Goal: Task Accomplishment & Management: Manage account settings

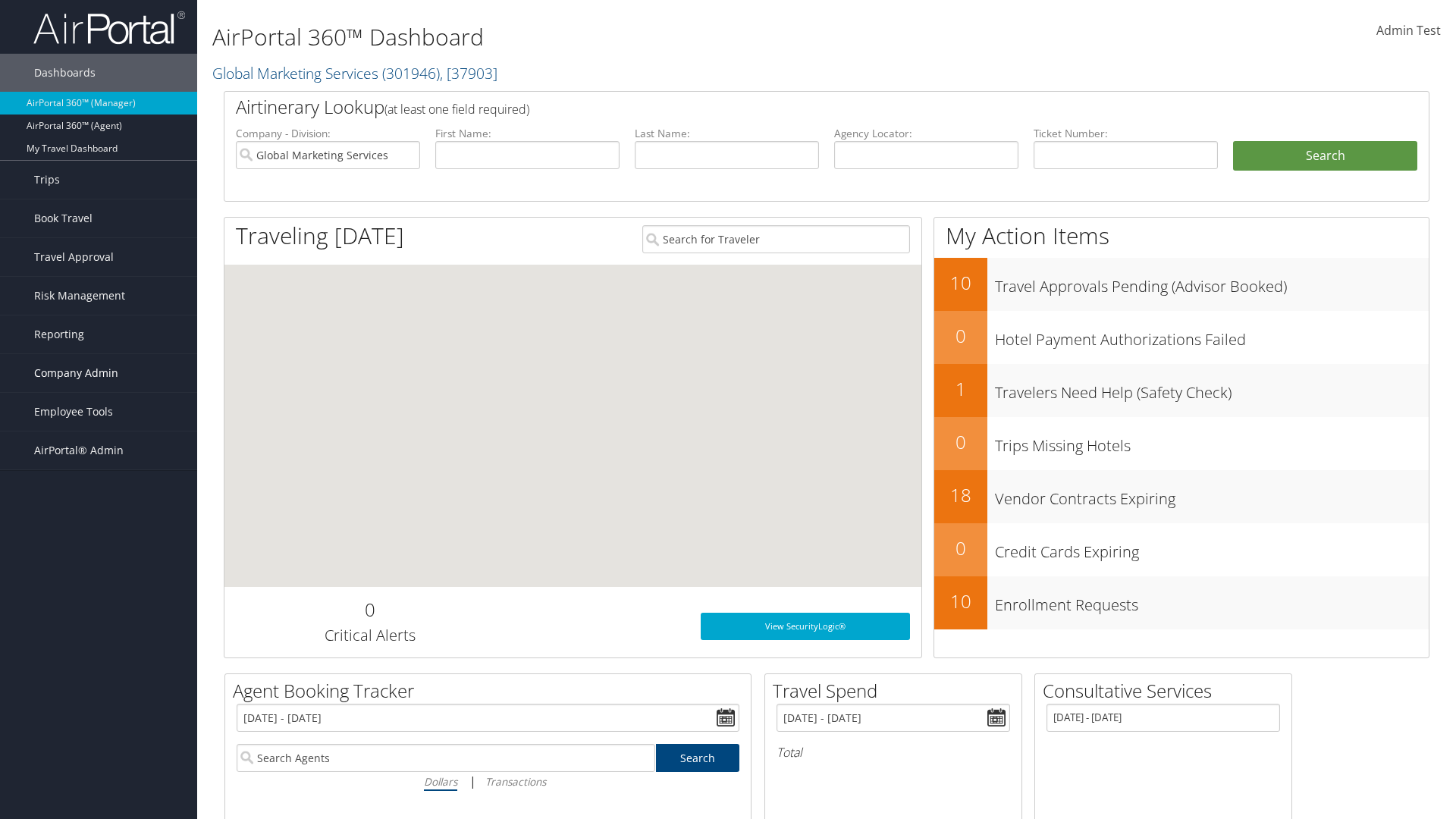
click at [98, 373] on span "Company Admin" at bounding box center [76, 373] width 84 height 38
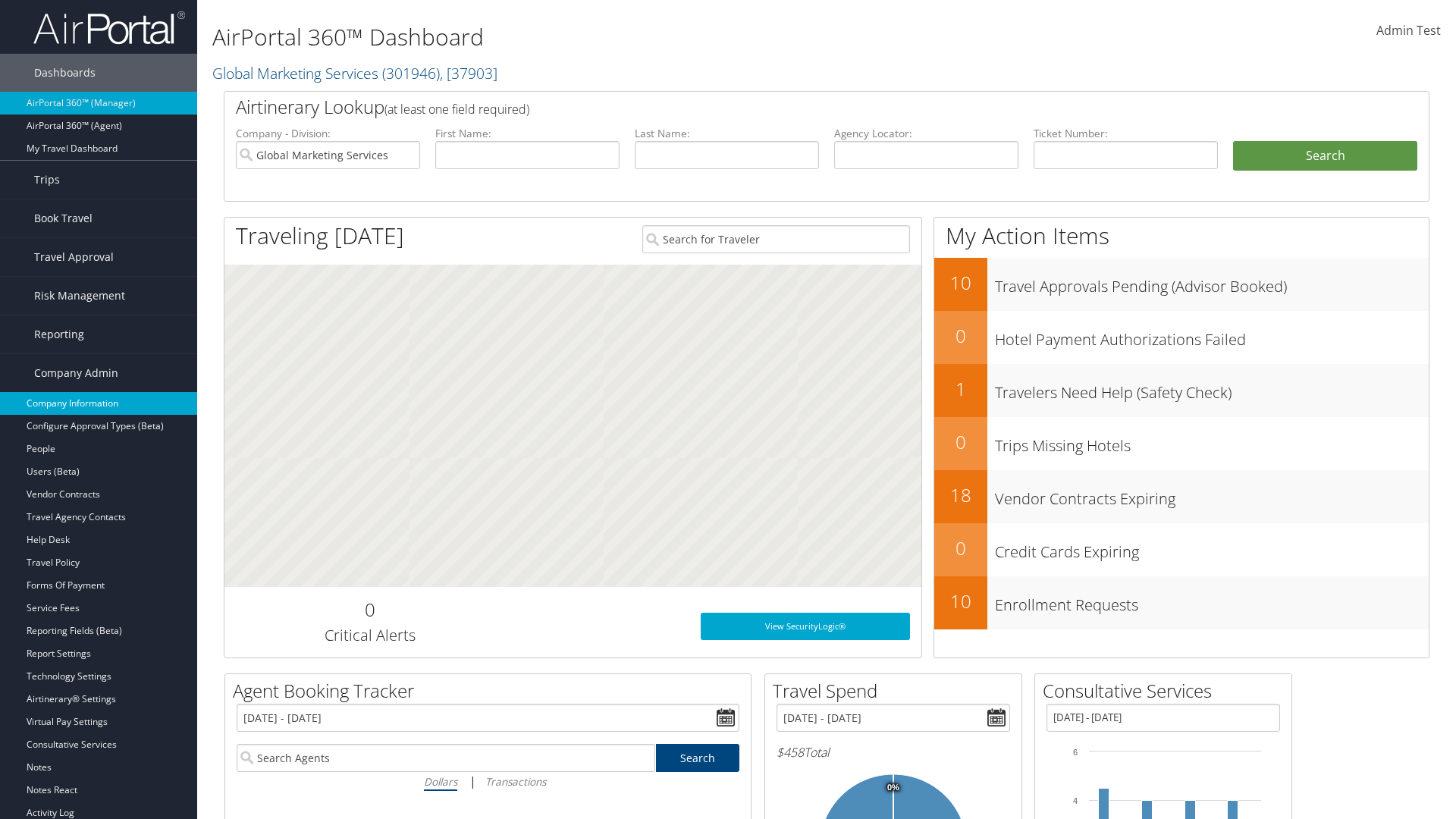
click at [98, 404] on link "Company Information" at bounding box center [98, 403] width 197 height 23
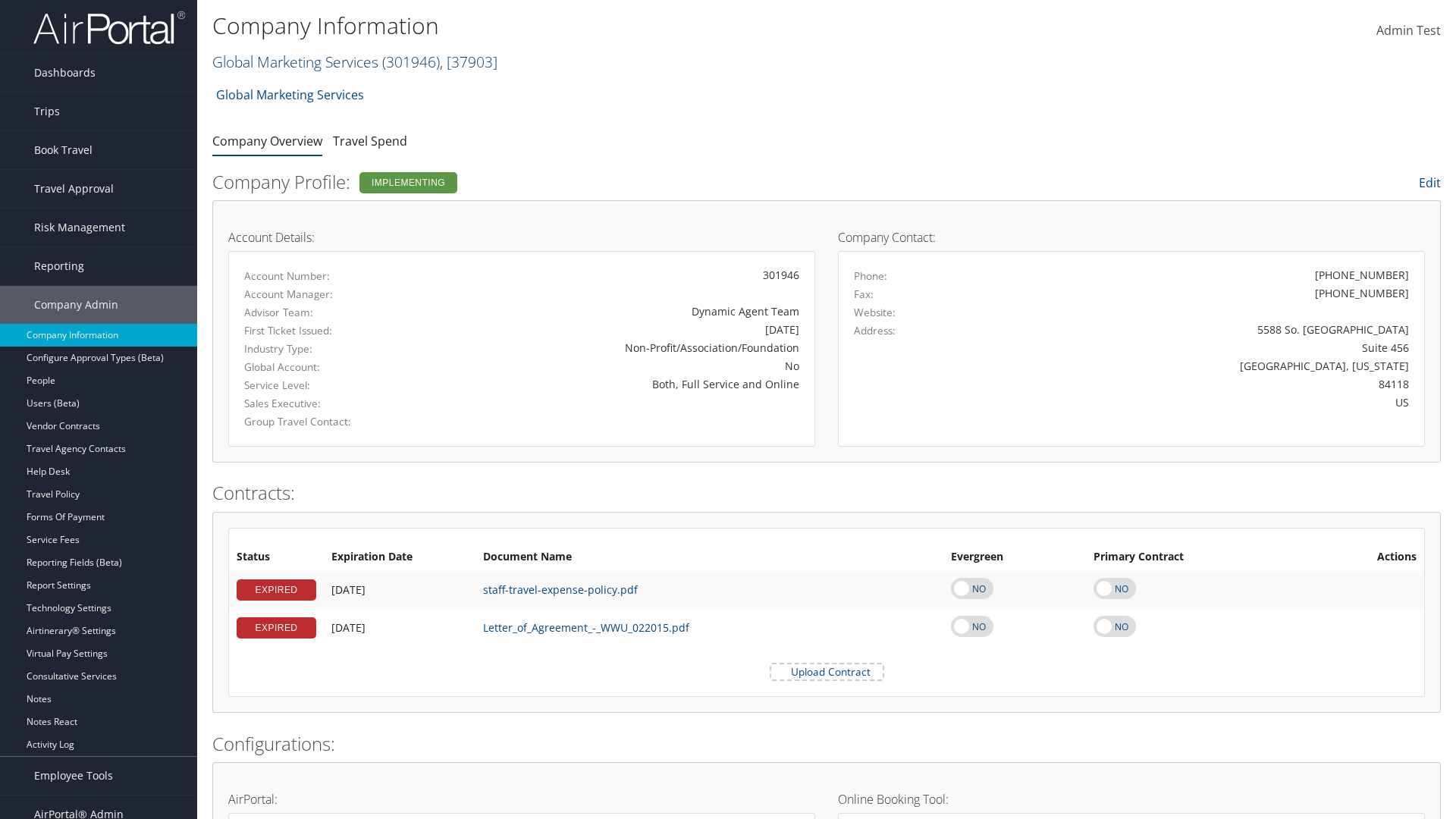
click at [293, 62] on link "Global Marketing Services ( 301946 ) , [ 37903 ]" at bounding box center [354, 62] width 285 height 21
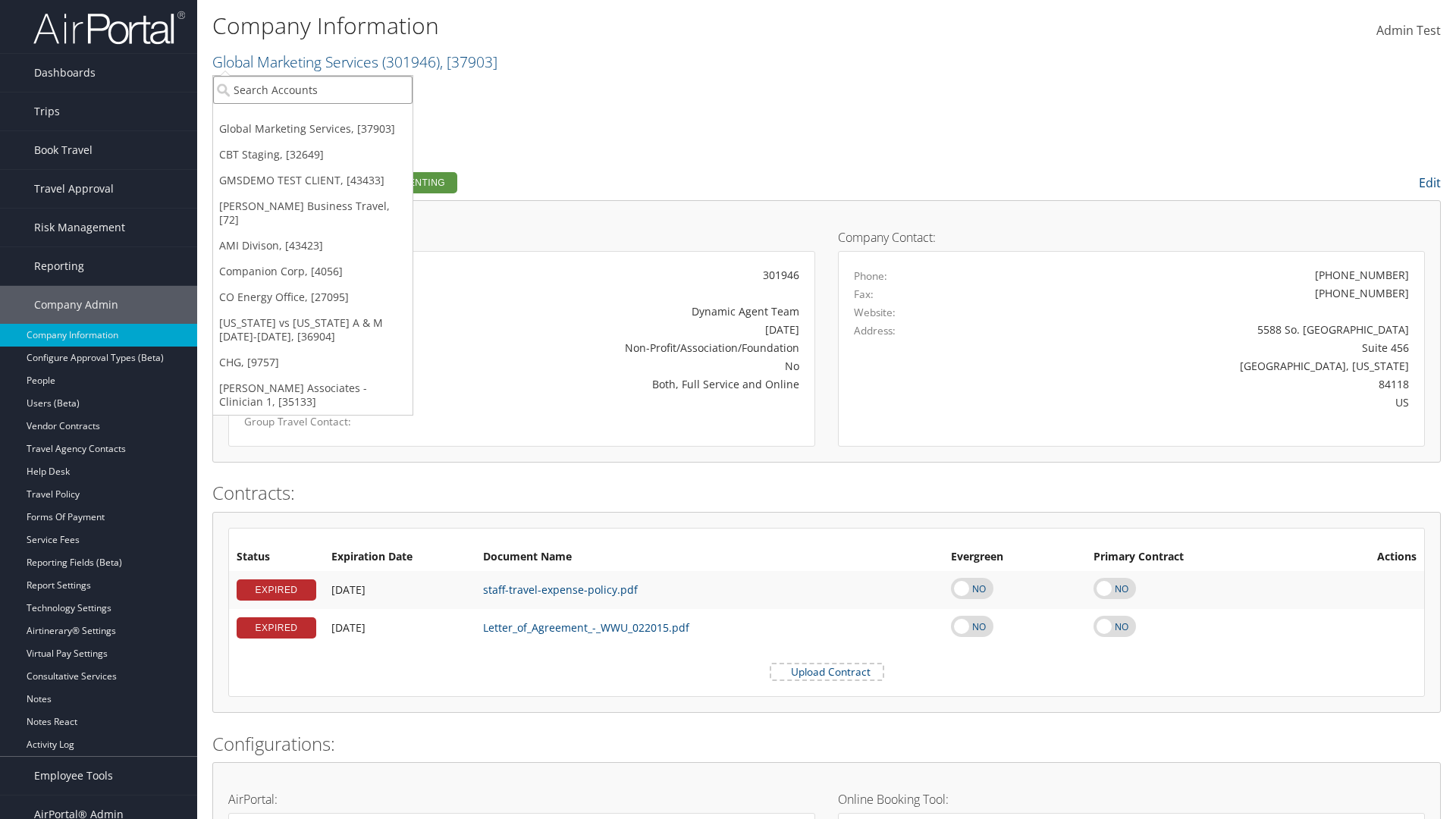
click at [312, 90] on input "search" at bounding box center [312, 90] width 199 height 28
type input "CBTSTG"
click at [312, 117] on div "CBT Staging (CBTSTG), [32649]" at bounding box center [312, 117] width 216 height 14
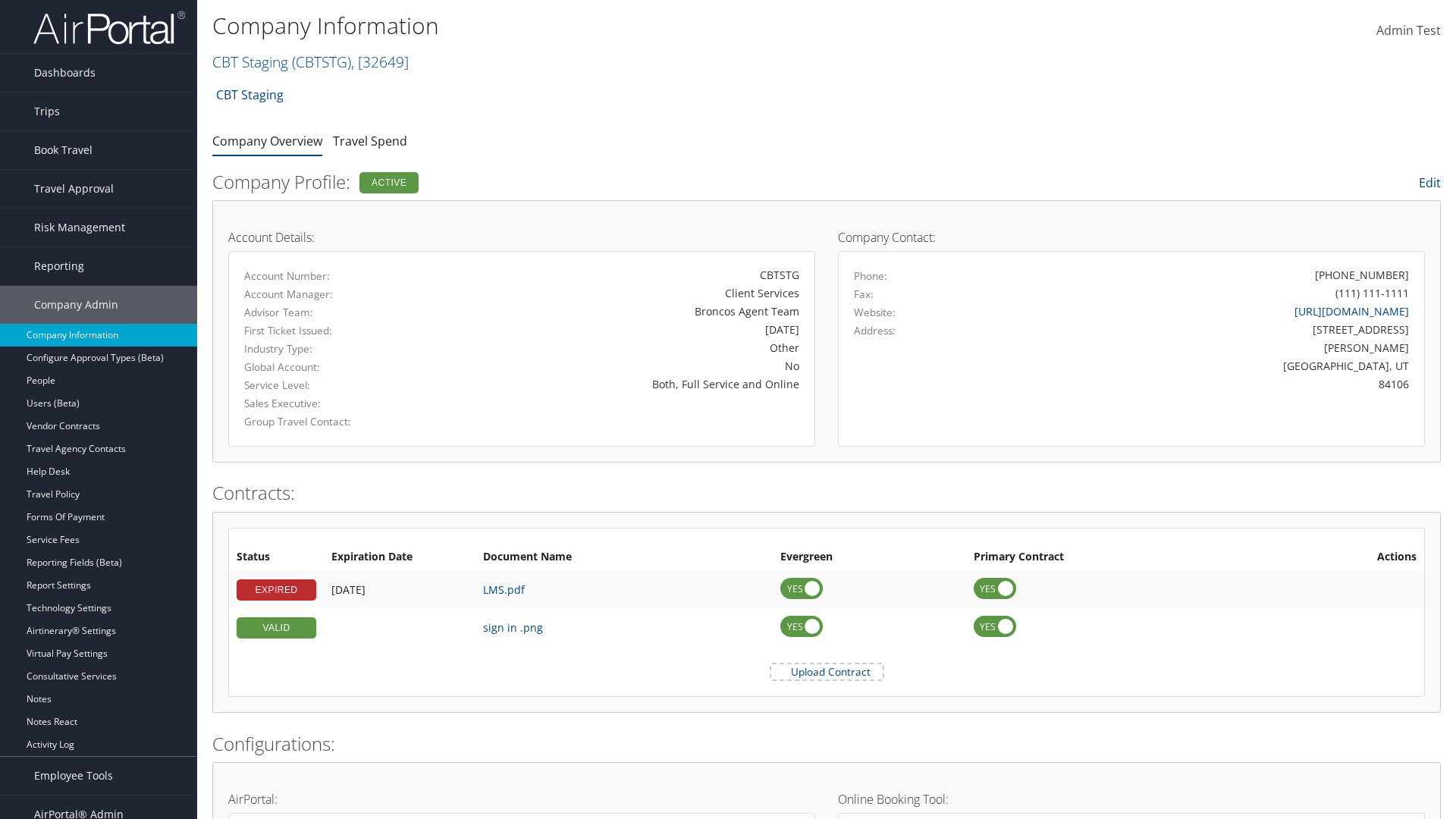
scroll to position [721, 0]
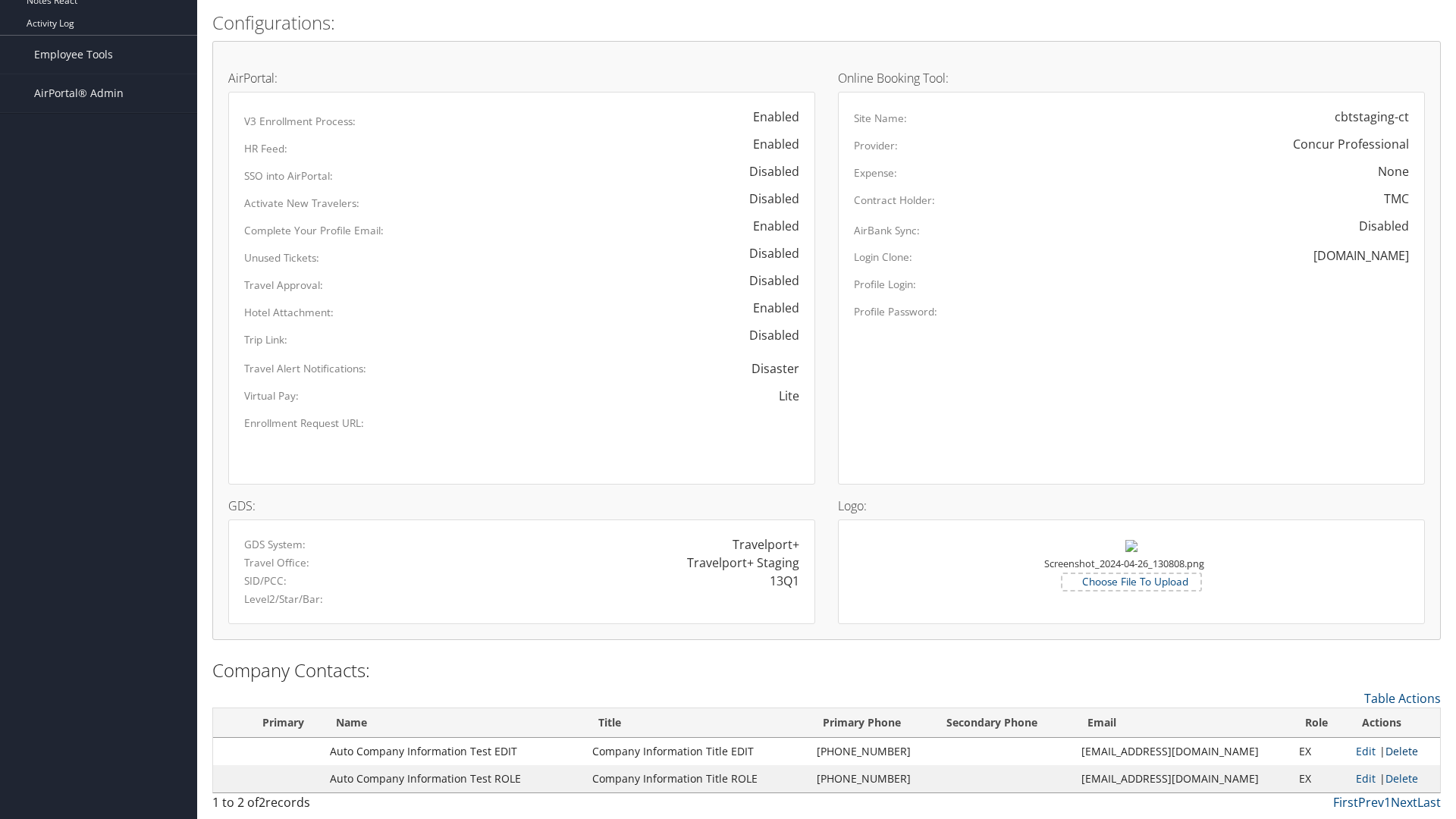
click at [1396, 751] on link "Delete" at bounding box center [1401, 751] width 32 height 15
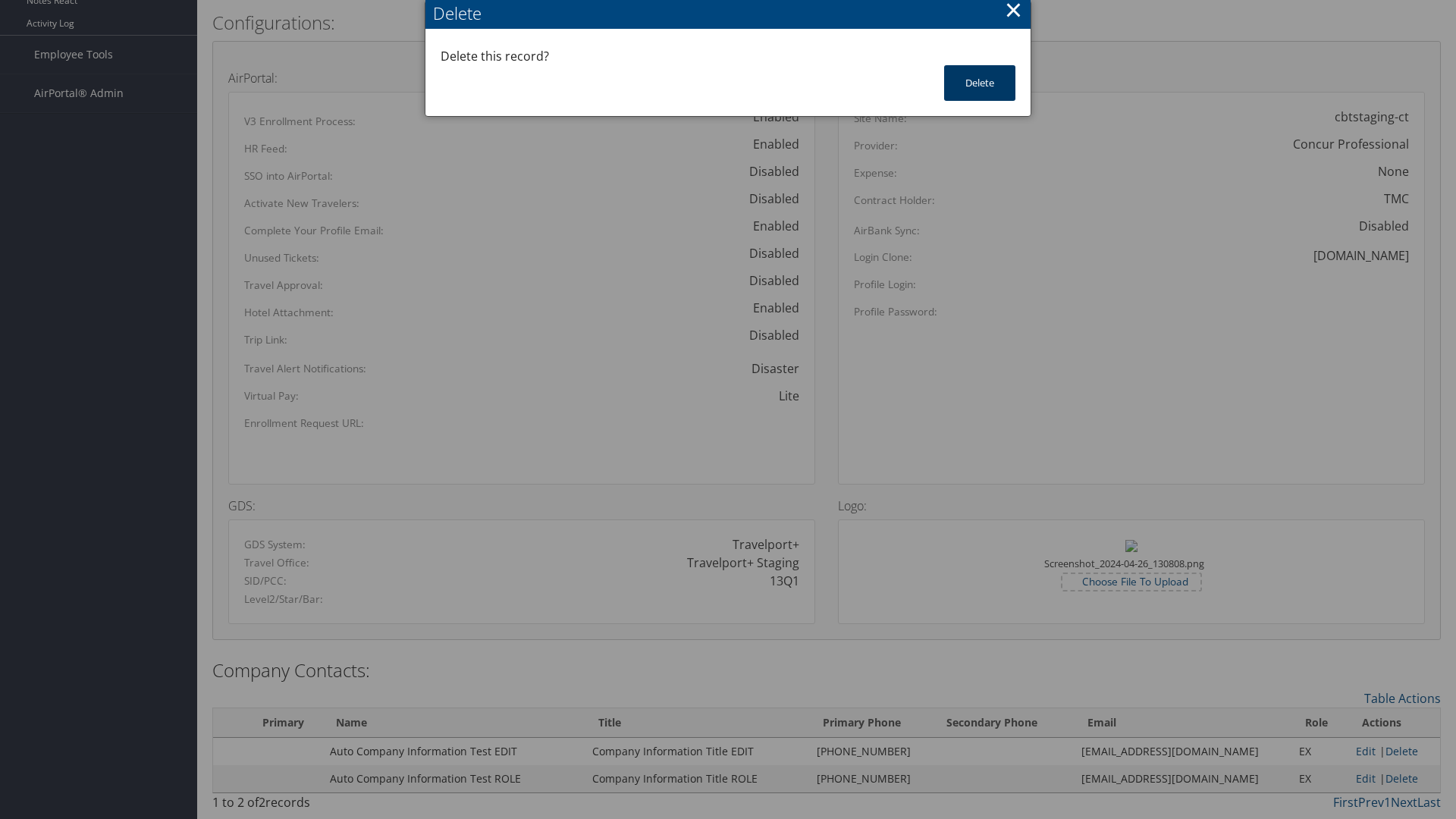
click at [980, 83] on button "Delete" at bounding box center [979, 83] width 71 height 36
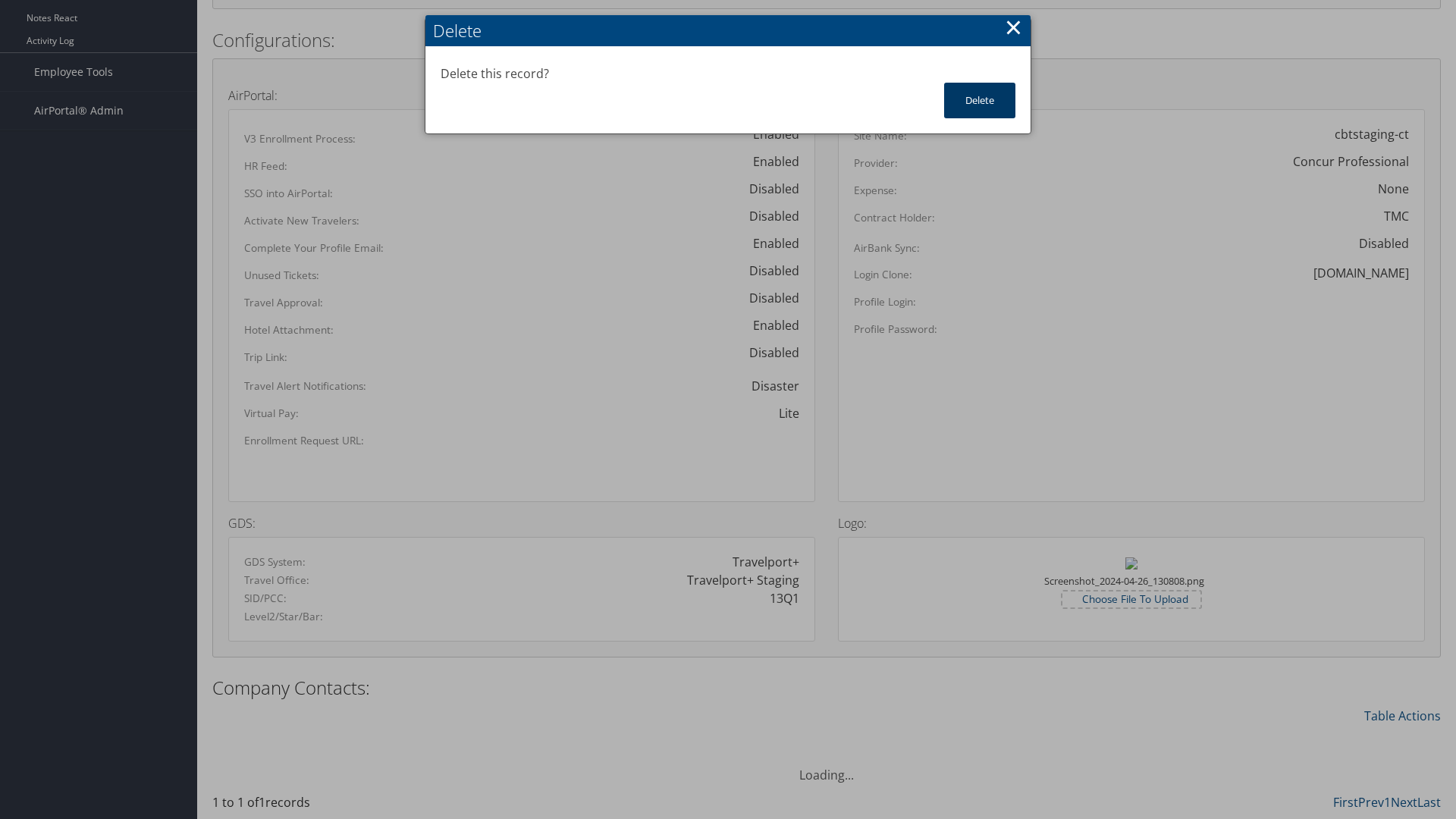
scroll to position [704, 0]
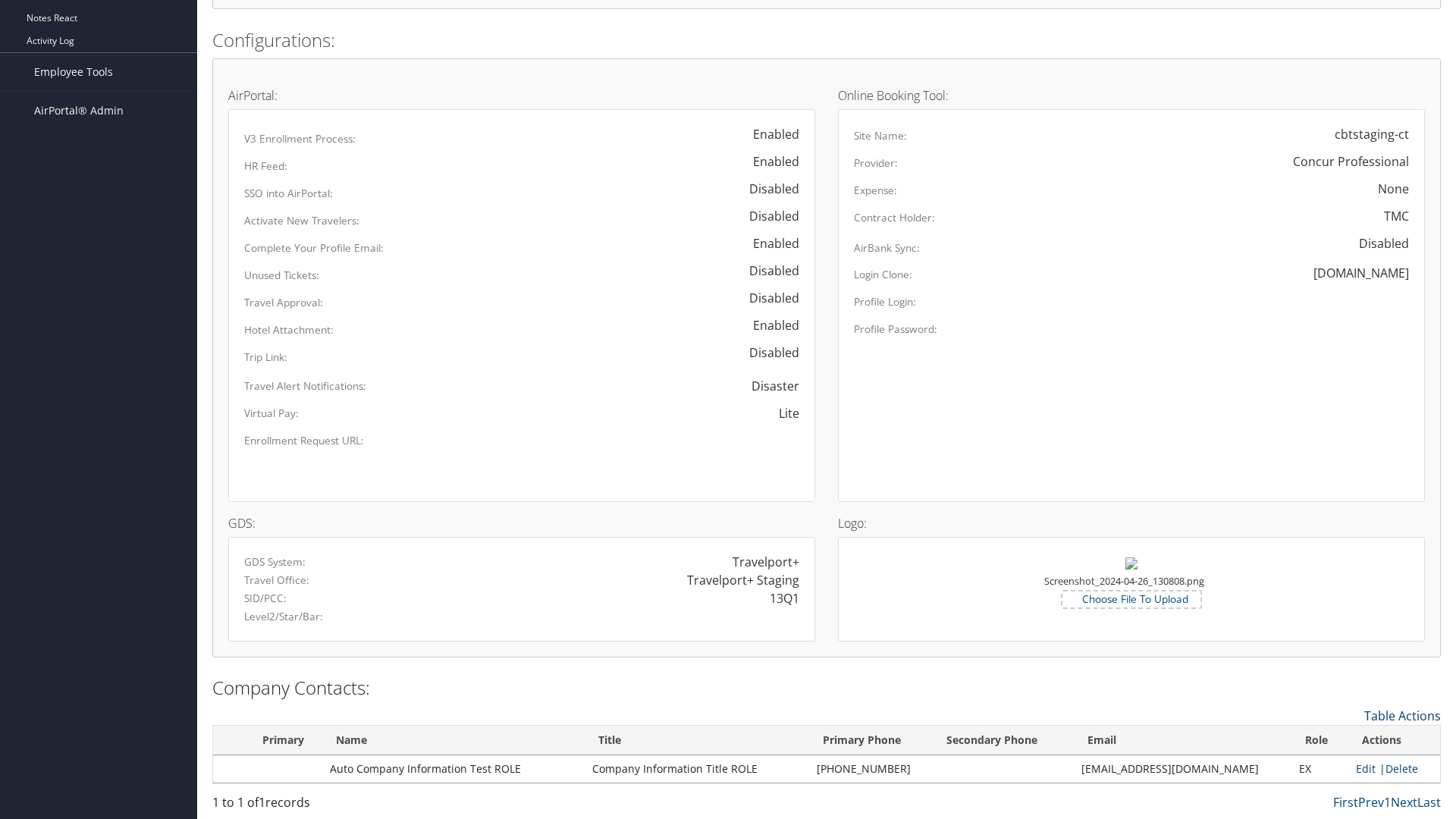
click at [1402, 715] on link "Table Actions" at bounding box center [1402, 716] width 77 height 17
click at [1340, 739] on link "New Contact" at bounding box center [1340, 739] width 199 height 26
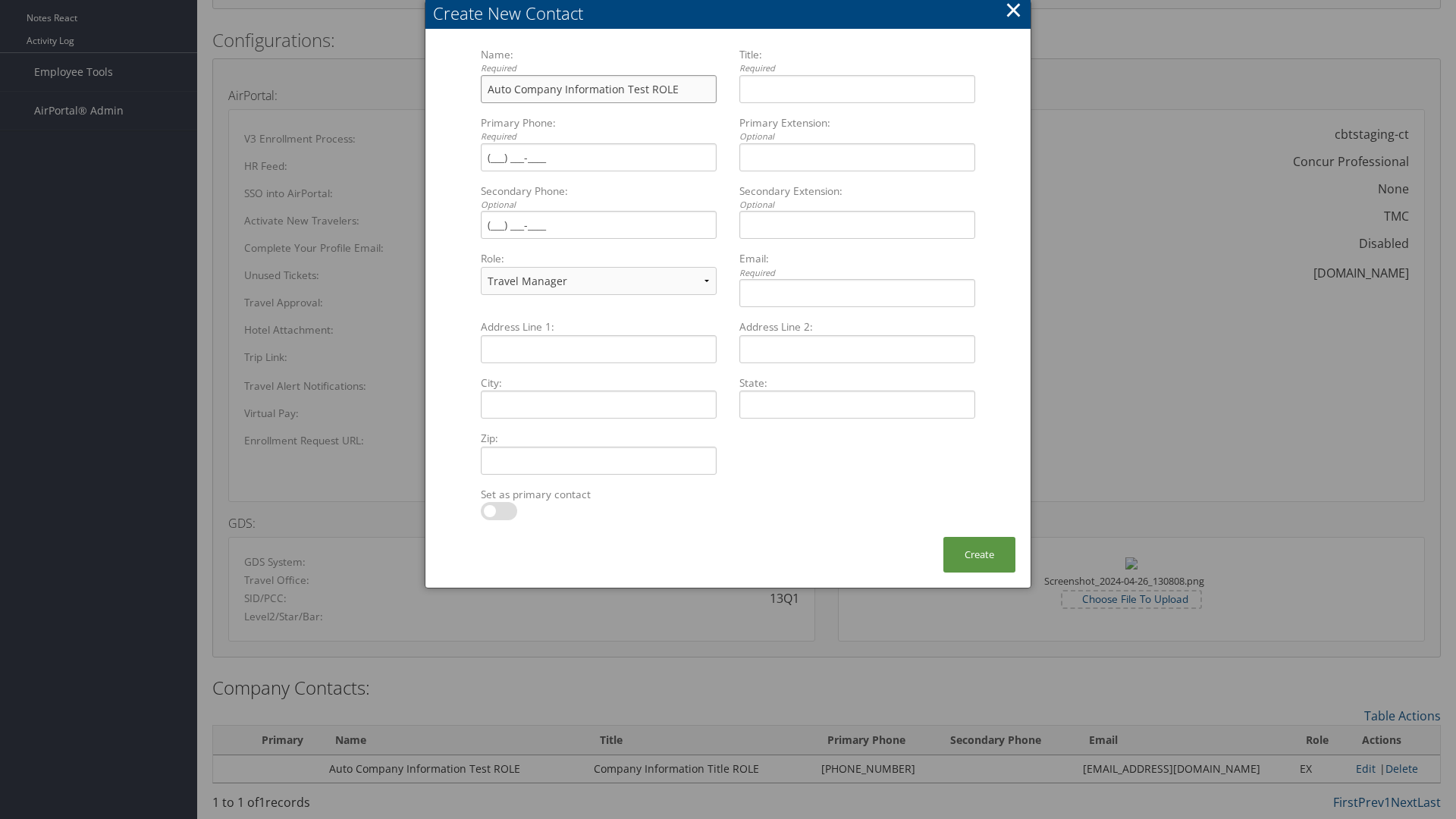
type input "Auto Company Information Test ROLE"
type input "Company Information Title ROLE"
type input "[PHONE_NUMBER]"
select select "EX"
type input "[PHONE_NUMBER]"
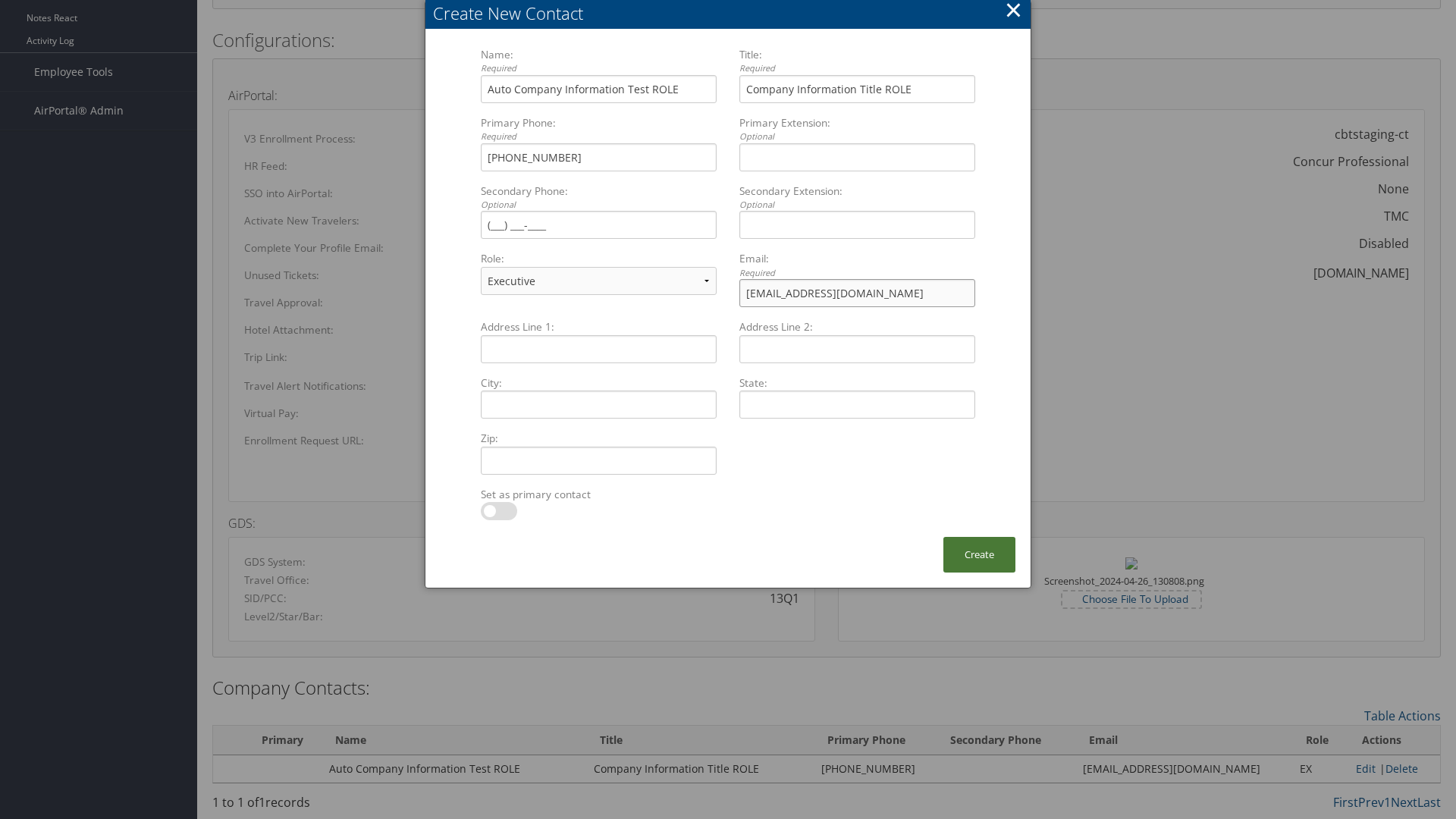
type input "[EMAIL_ADDRESS][DOMAIN_NAME]"
click at [979, 554] on button "Create" at bounding box center [979, 555] width 72 height 36
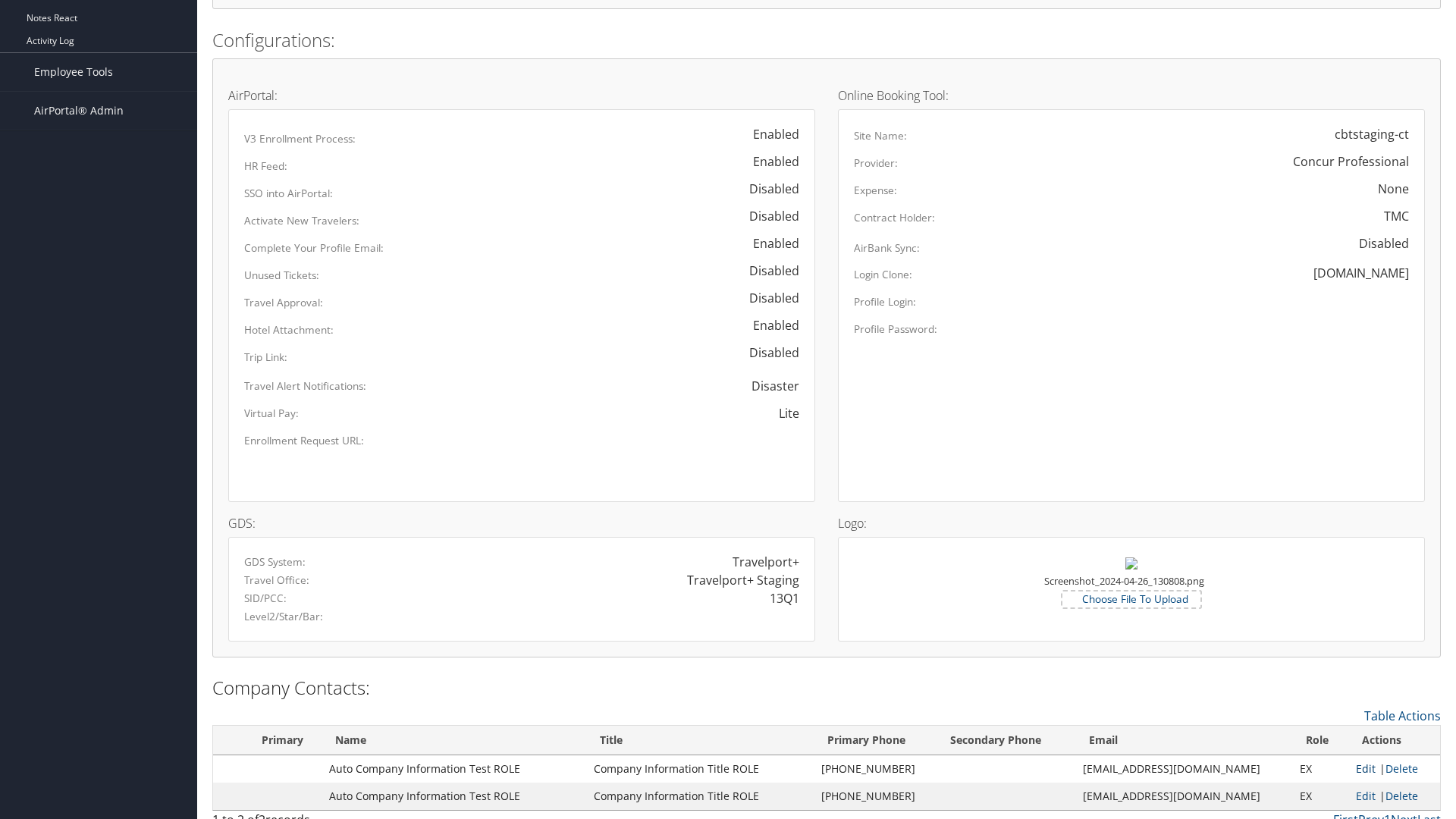
click at [1357, 768] on link "Edit" at bounding box center [1365, 768] width 20 height 15
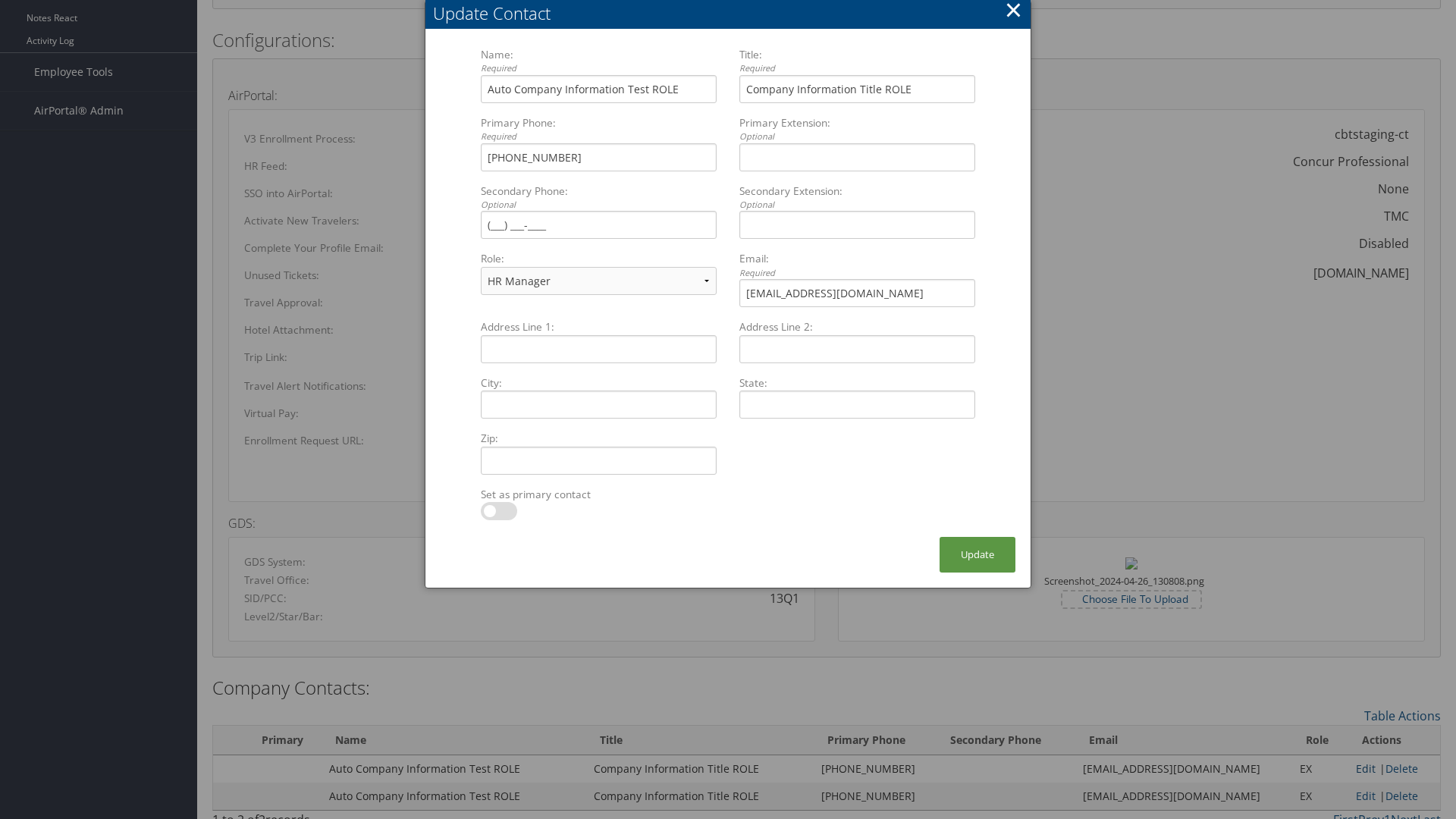
select select "TC"
click at [1013, 15] on button "×" at bounding box center [1013, 9] width 17 height 30
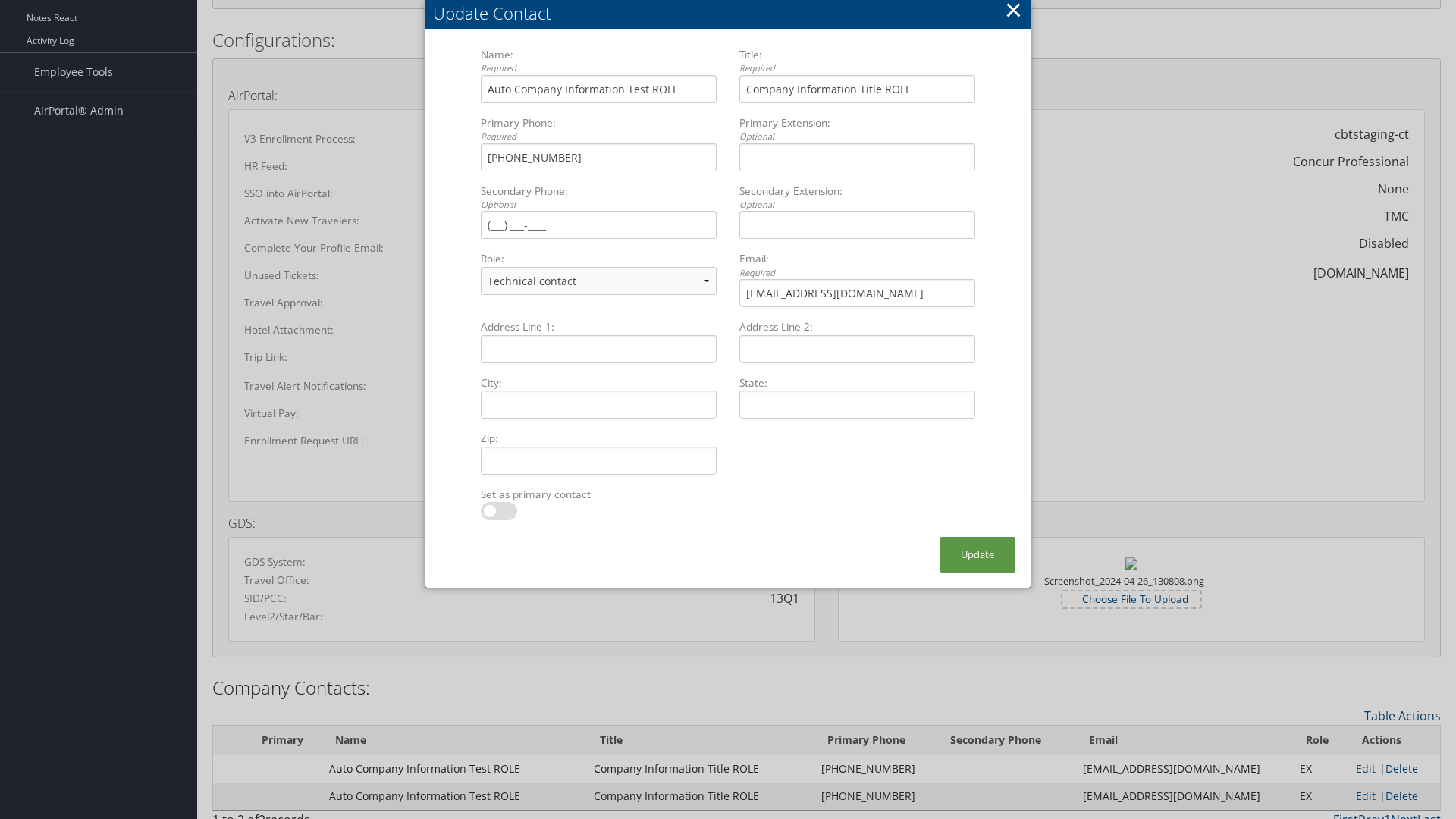
scroll to position [698, 0]
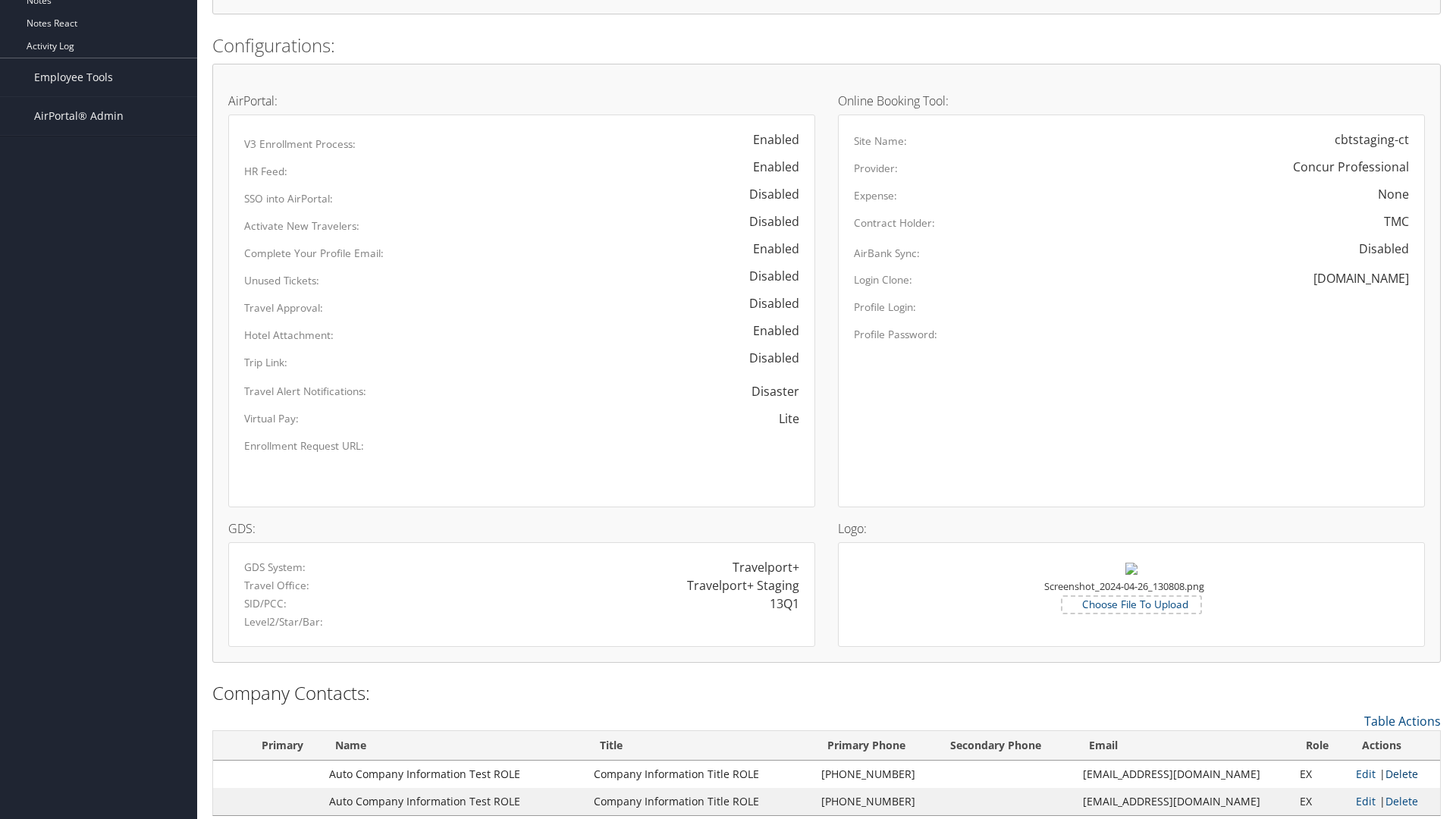
click at [1396, 774] on link "Delete" at bounding box center [1401, 774] width 32 height 15
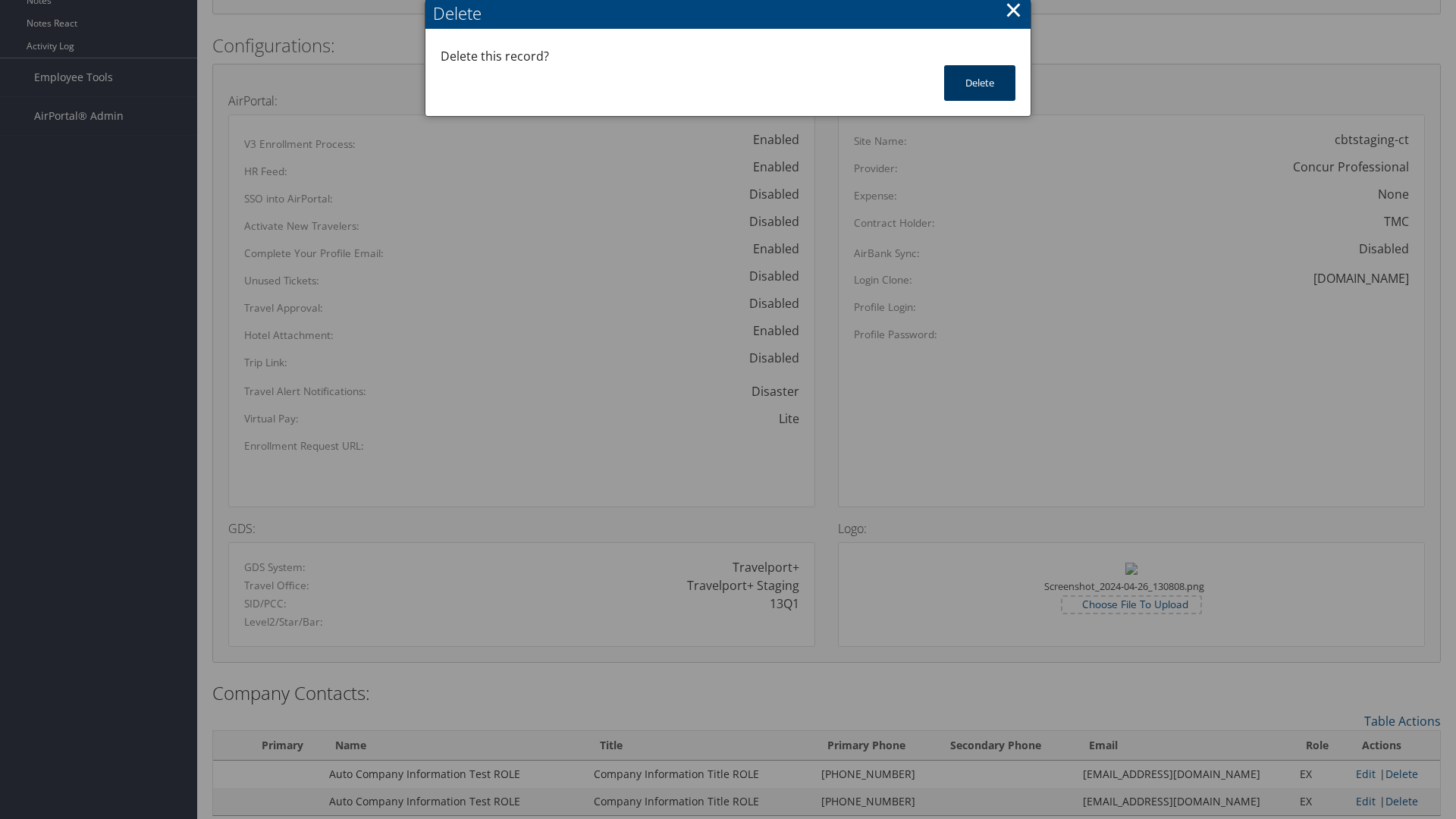
click at [980, 83] on button "Delete" at bounding box center [979, 83] width 71 height 36
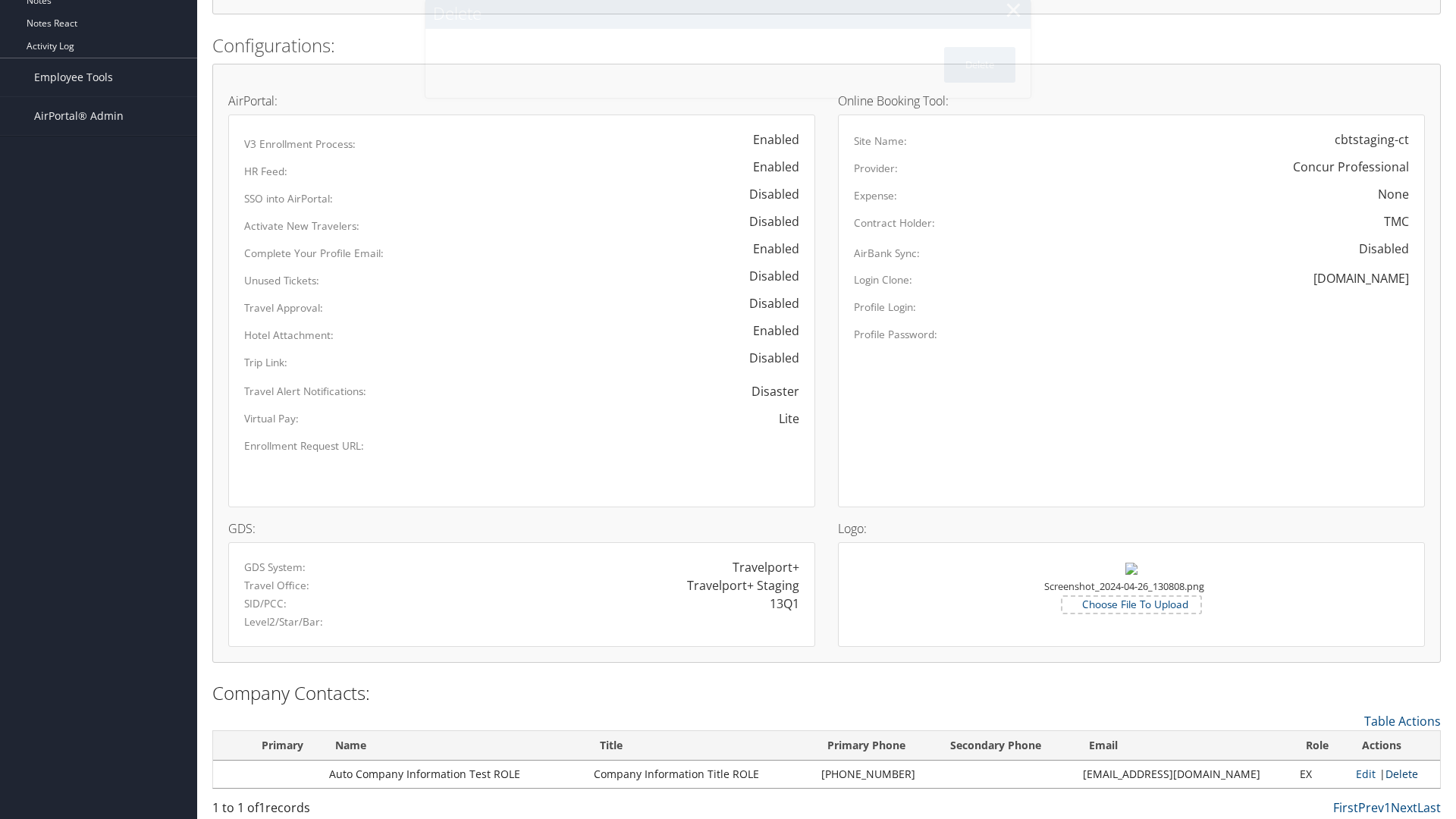
click at [1396, 774] on link "Delete" at bounding box center [1401, 774] width 32 height 15
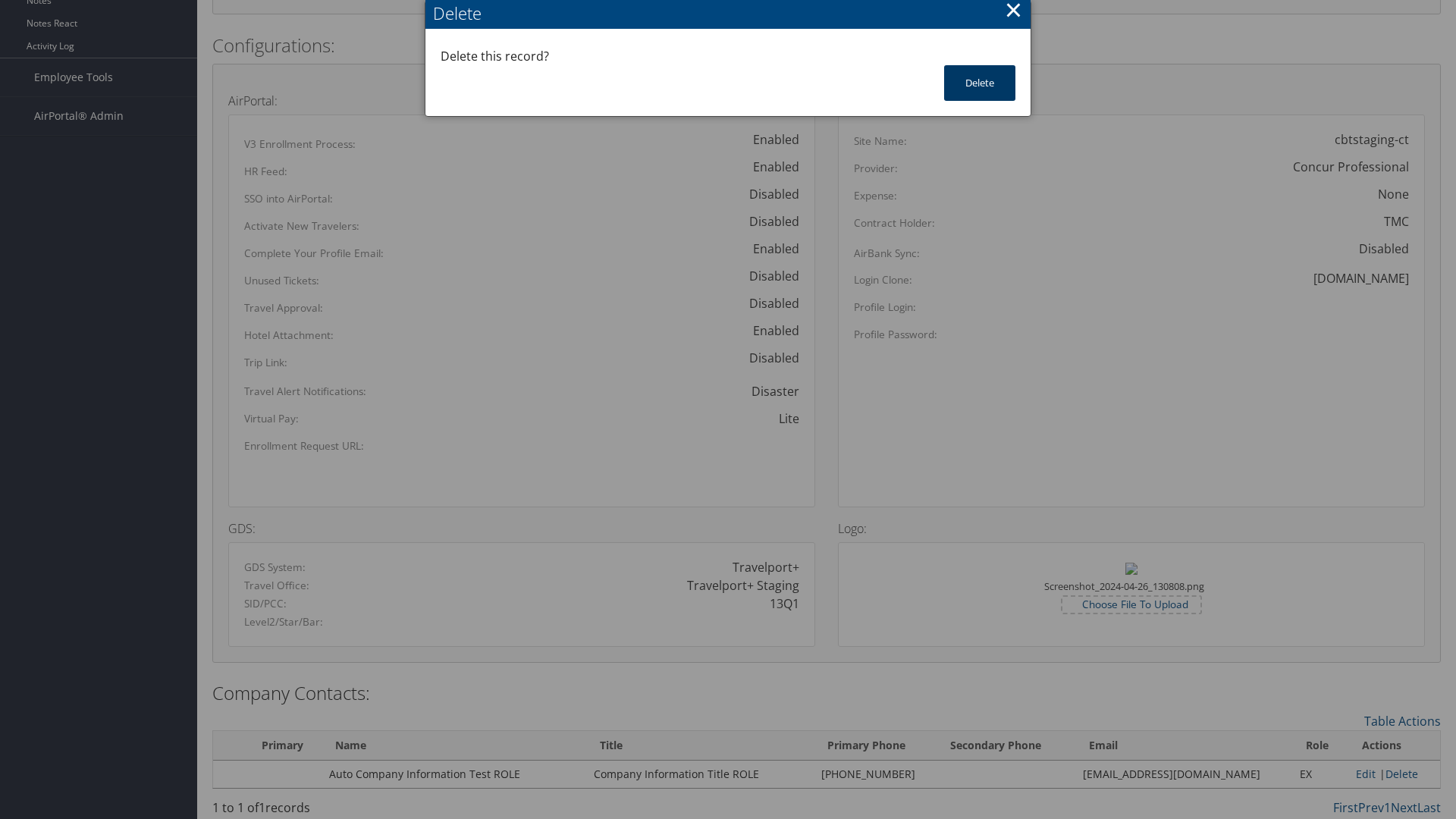
click at [980, 83] on button "Delete" at bounding box center [979, 83] width 71 height 36
